Goal: Information Seeking & Learning: Check status

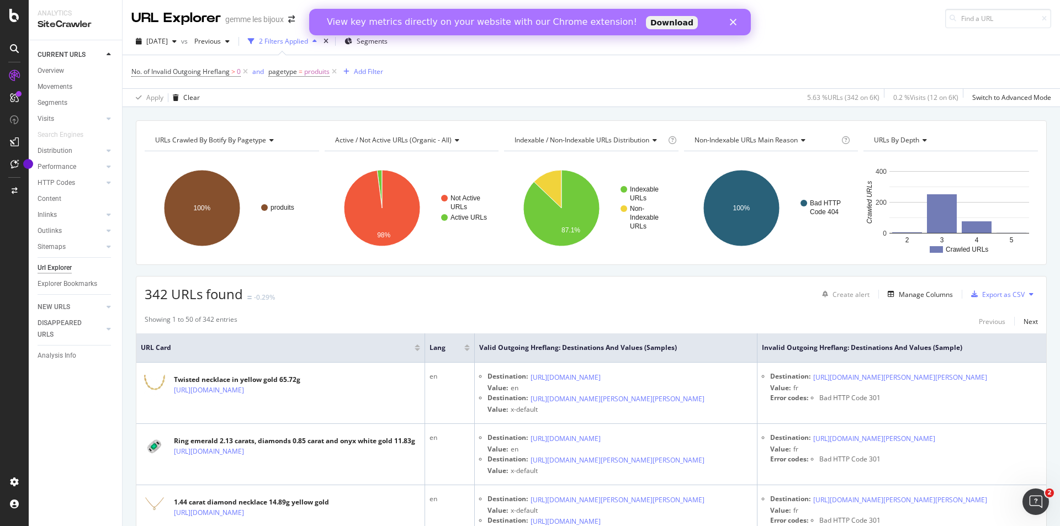
click at [737, 22] on div "Fermer" at bounding box center [735, 22] width 11 height 7
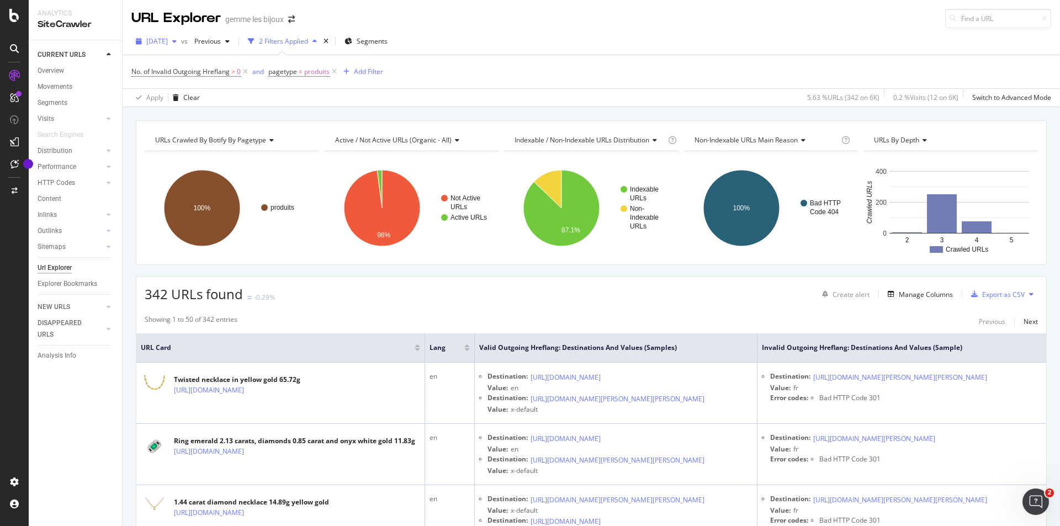
click at [177, 40] on icon "button" at bounding box center [174, 41] width 4 height 7
click at [192, 80] on div "[DATE]" at bounding box center [177, 81] width 61 height 10
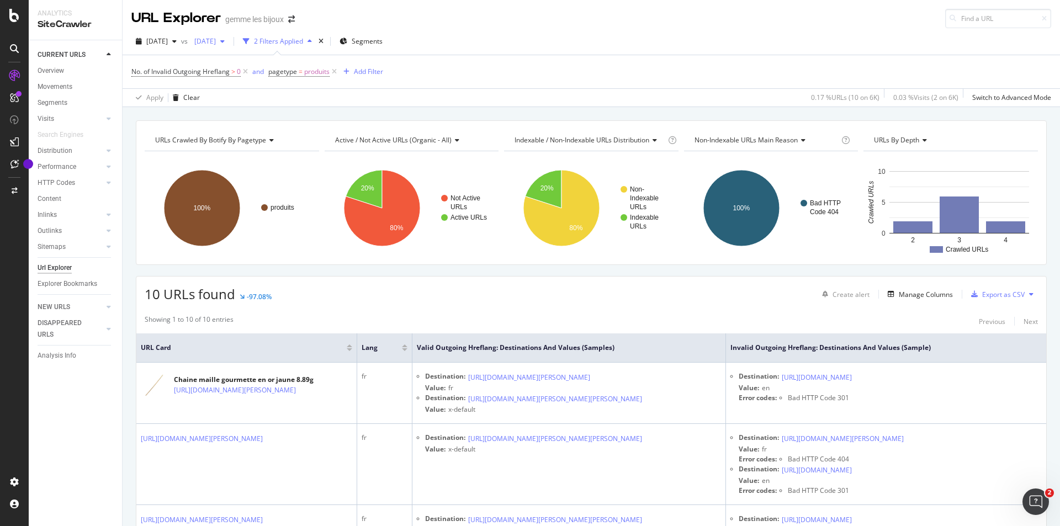
click at [225, 41] on icon "button" at bounding box center [222, 41] width 4 height 7
click at [264, 122] on div "[DATE]" at bounding box center [245, 122] width 61 height 10
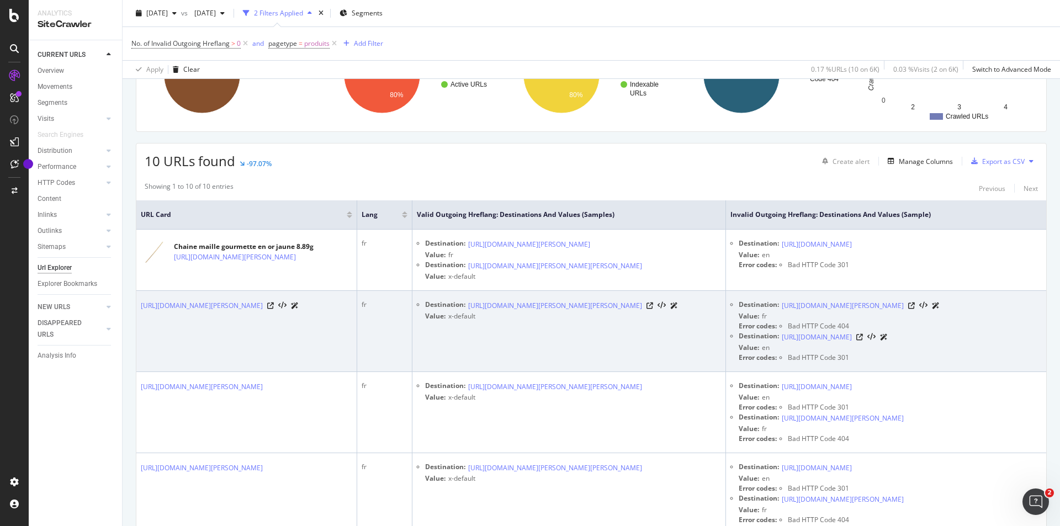
scroll to position [54, 0]
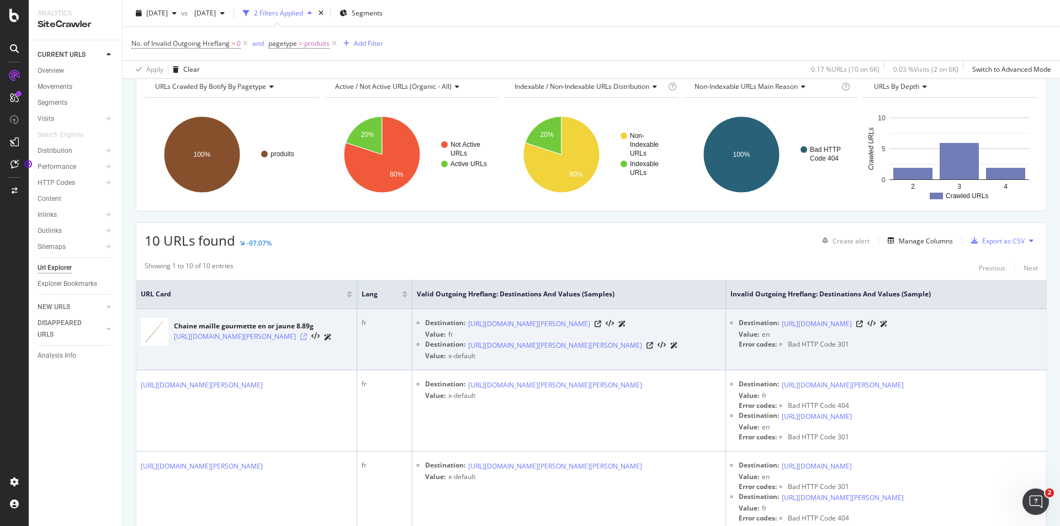
click at [307, 340] on icon at bounding box center [303, 336] width 7 height 7
click at [863, 327] on icon at bounding box center [859, 324] width 7 height 7
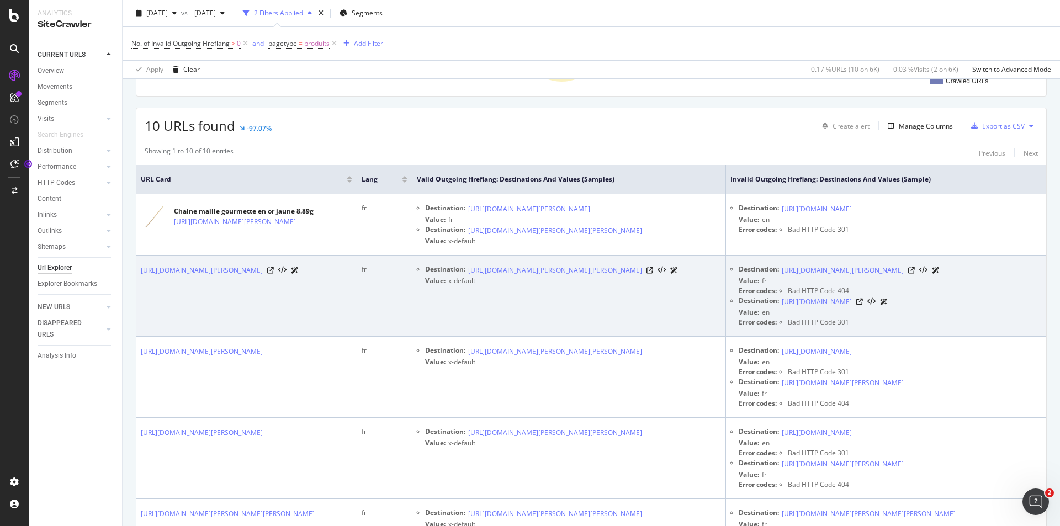
scroll to position [219, 0]
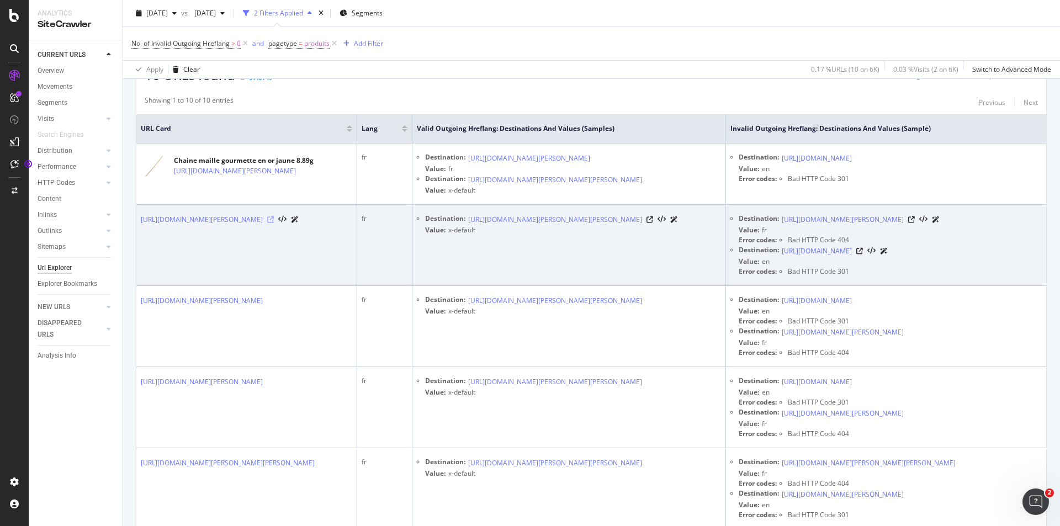
click at [274, 223] on icon at bounding box center [270, 219] width 7 height 7
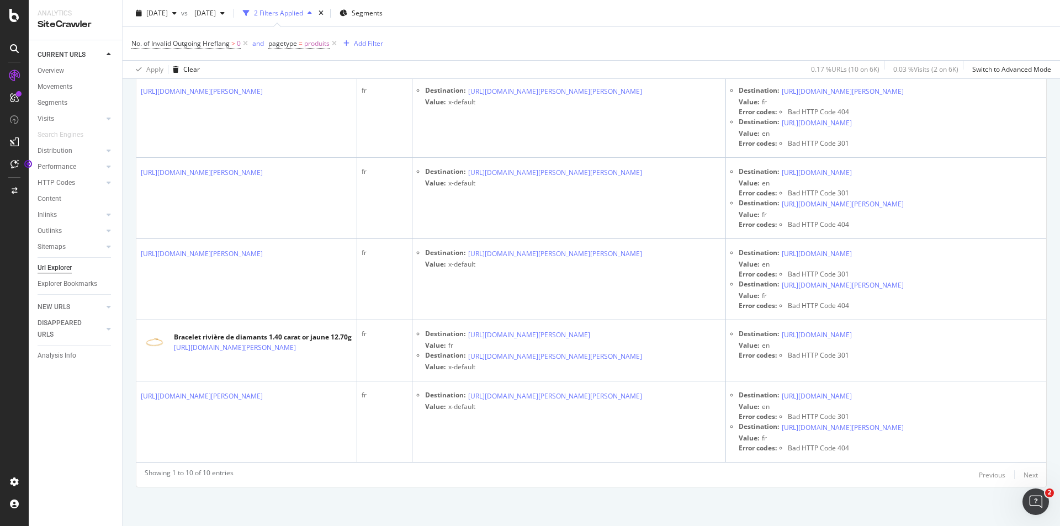
scroll to position [882, 0]
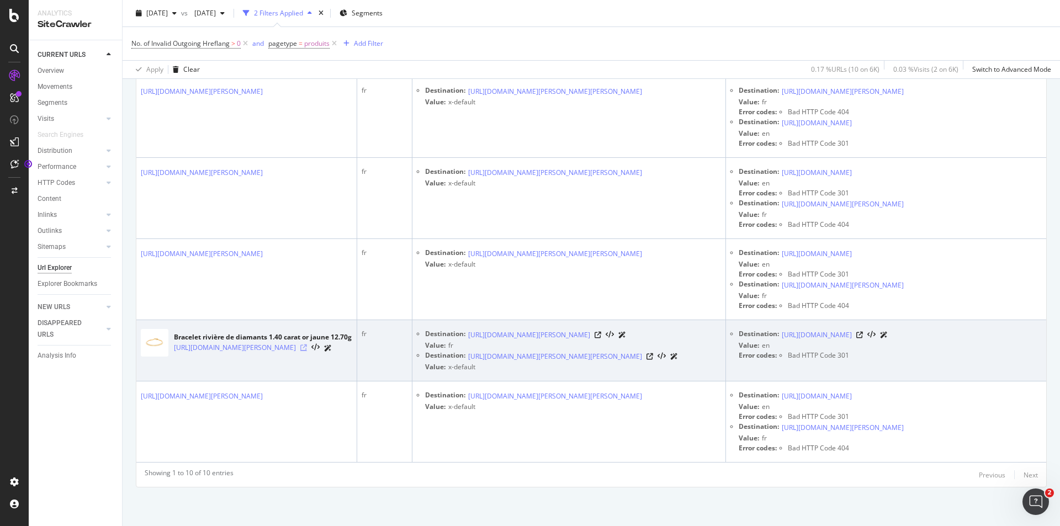
click at [307, 345] on icon at bounding box center [303, 348] width 7 height 7
click at [863, 332] on icon at bounding box center [859, 335] width 7 height 7
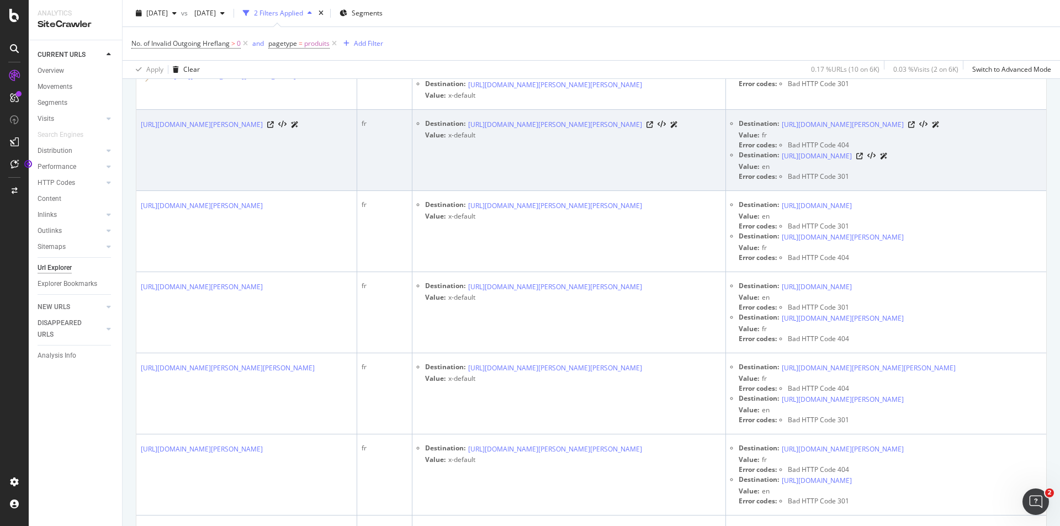
scroll to position [330, 0]
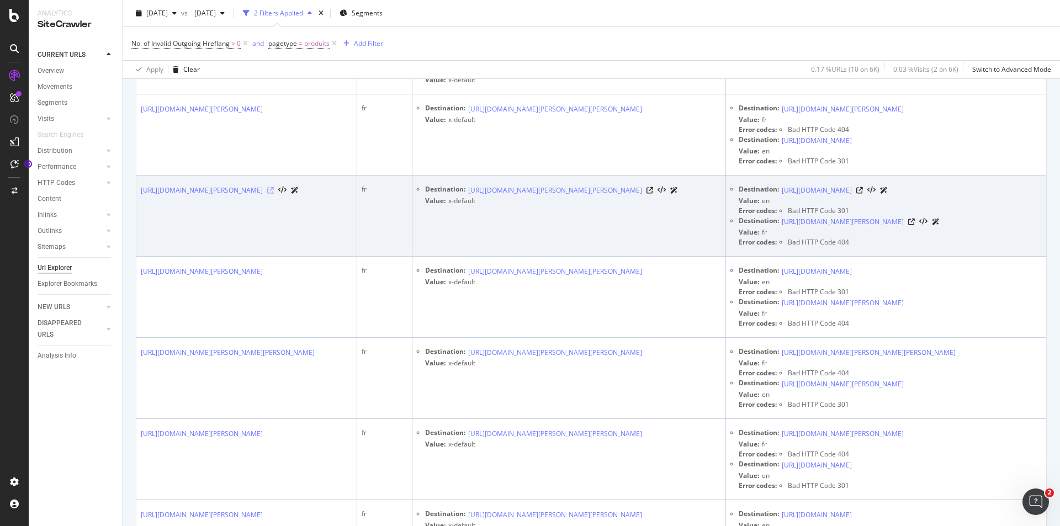
click at [274, 194] on icon at bounding box center [270, 190] width 7 height 7
click at [863, 194] on icon at bounding box center [859, 190] width 7 height 7
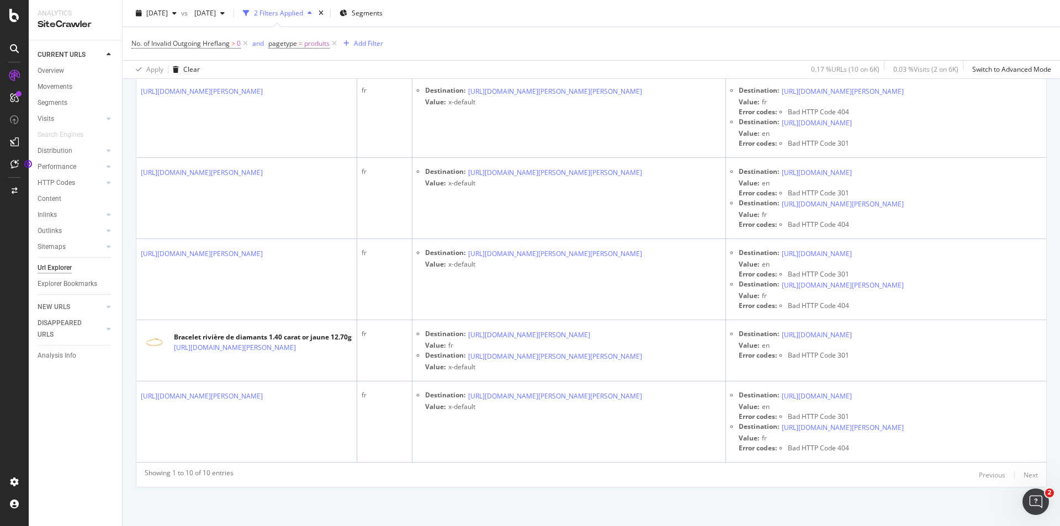
scroll to position [882, 0]
